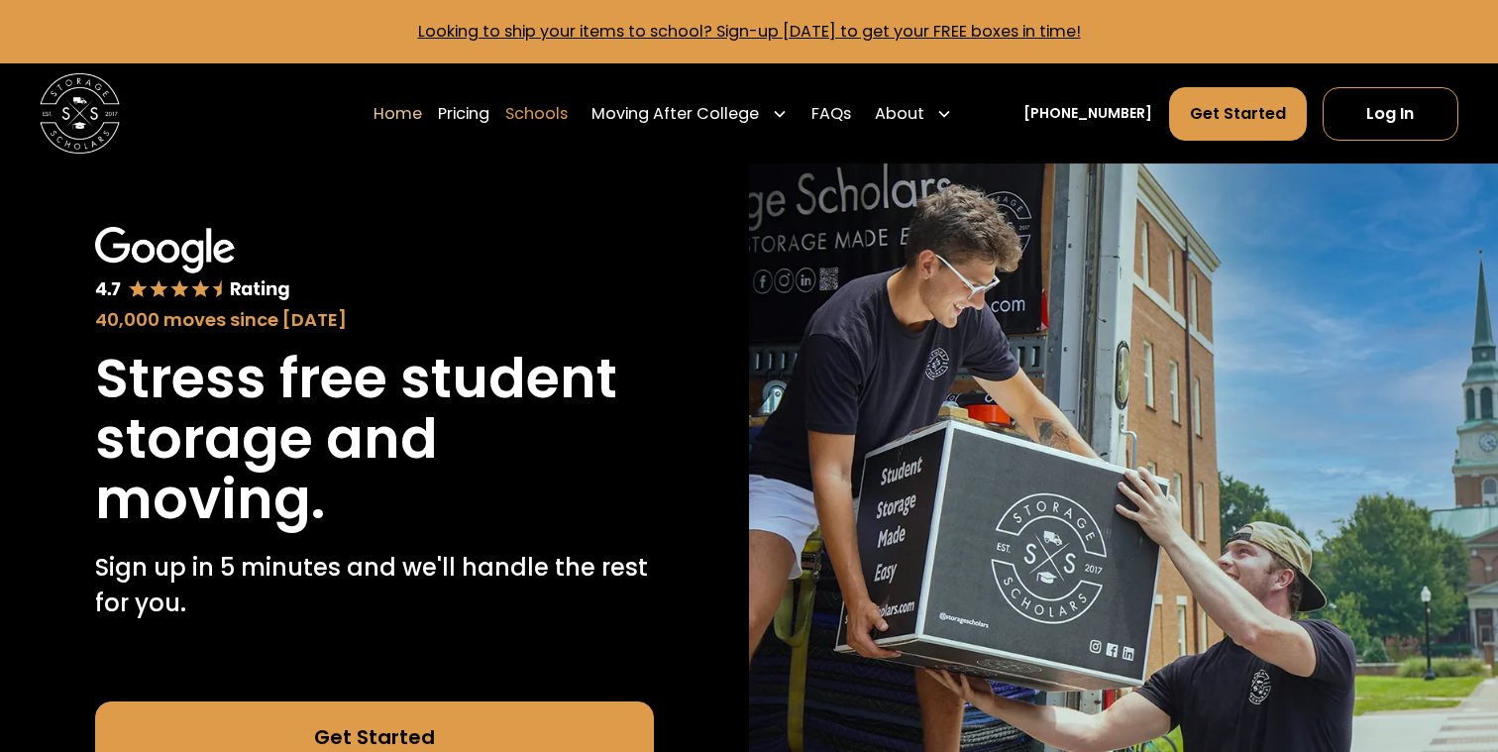
click at [558, 111] on link "Schools" at bounding box center [536, 113] width 62 height 55
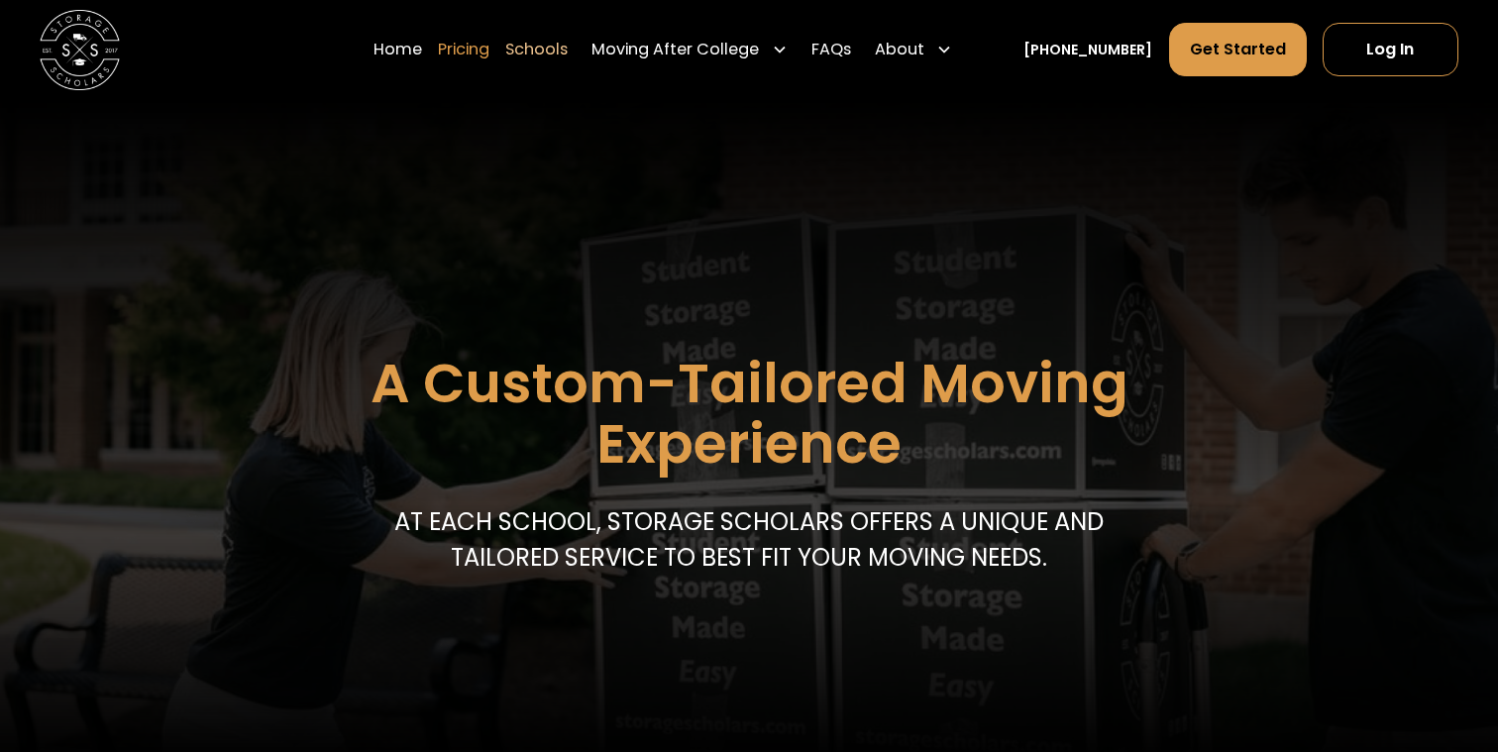
click at [489, 47] on link "Pricing" at bounding box center [464, 49] width 52 height 55
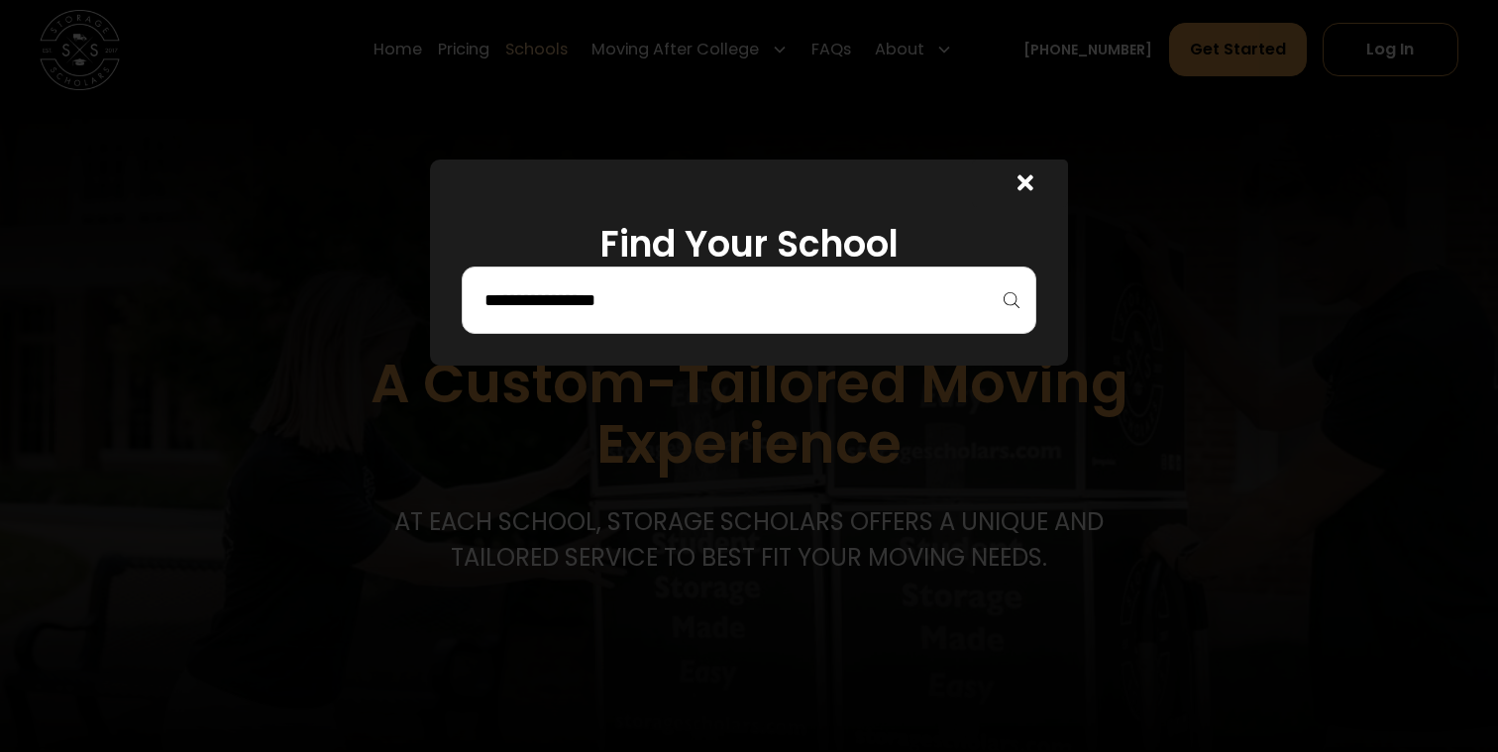
click at [1016, 184] on div at bounding box center [1020, 184] width 96 height 48
